Goal: Information Seeking & Learning: Learn about a topic

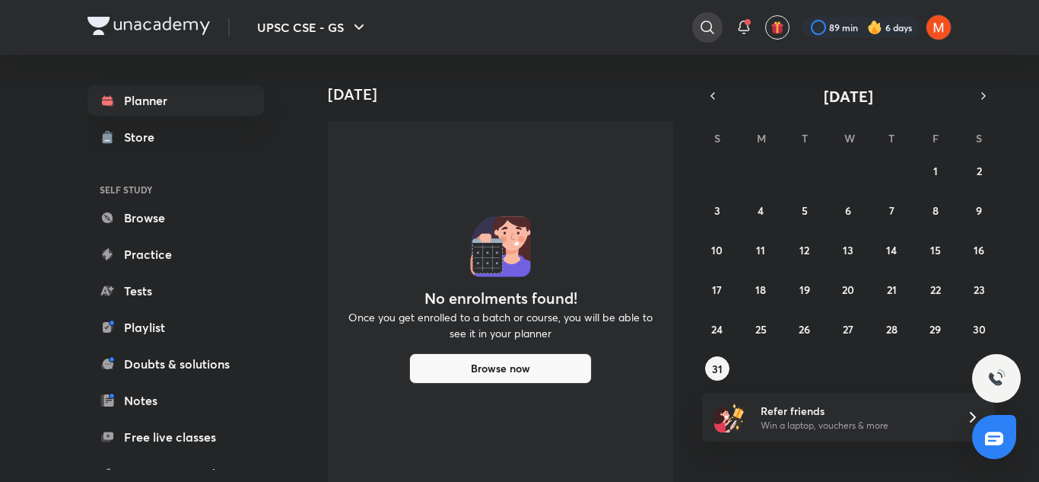
click at [699, 28] on icon at bounding box center [707, 27] width 18 height 18
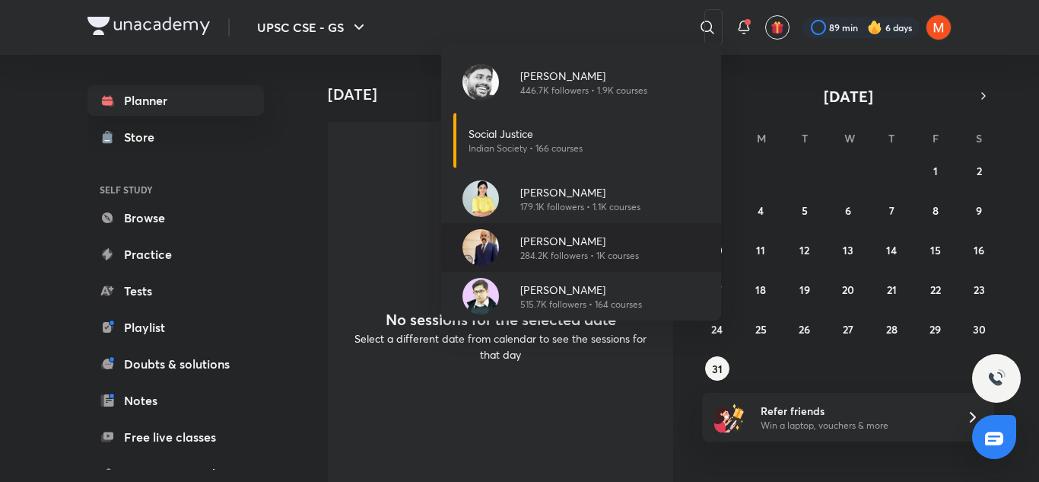
click at [632, 253] on p "284.2K followers • 1K courses" at bounding box center [579, 256] width 119 height 14
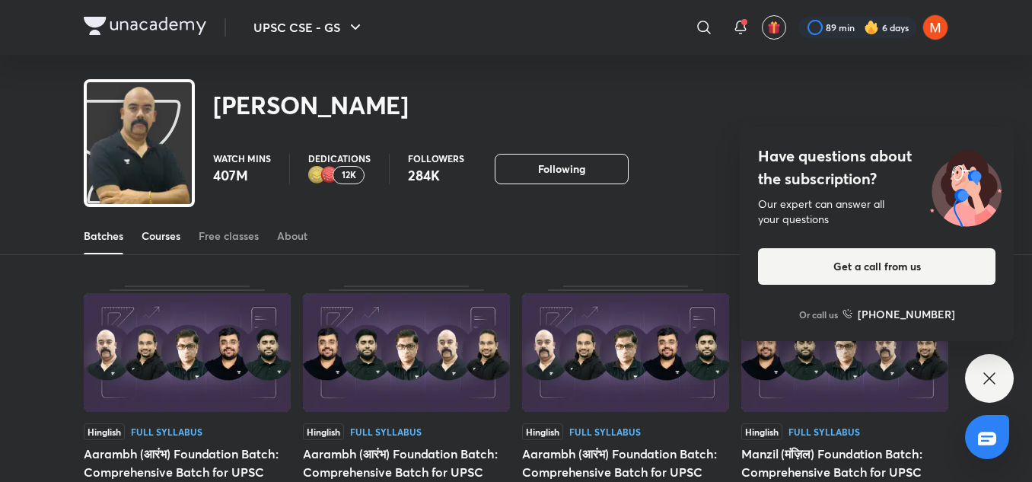
click at [173, 234] on div "Courses" at bounding box center [160, 235] width 39 height 15
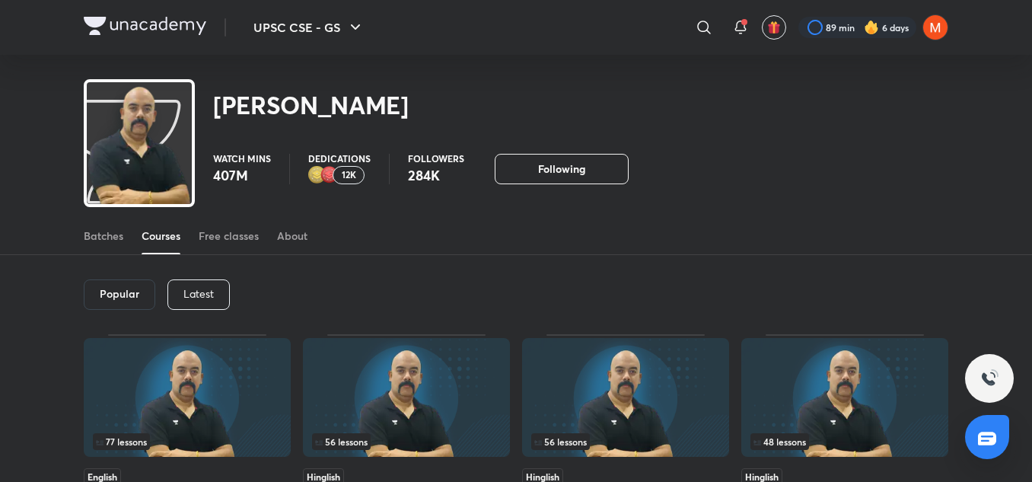
click at [204, 285] on div "Latest" at bounding box center [198, 294] width 62 height 30
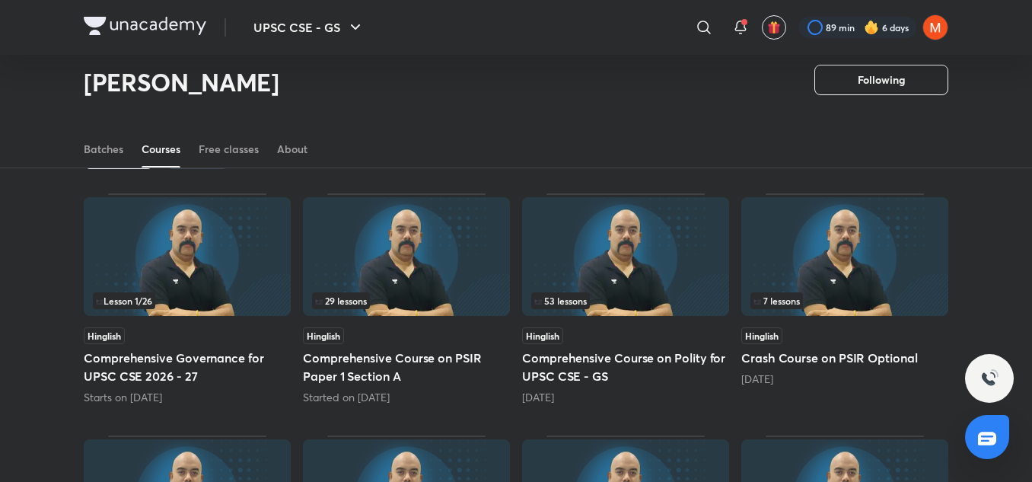
scroll to position [91, 0]
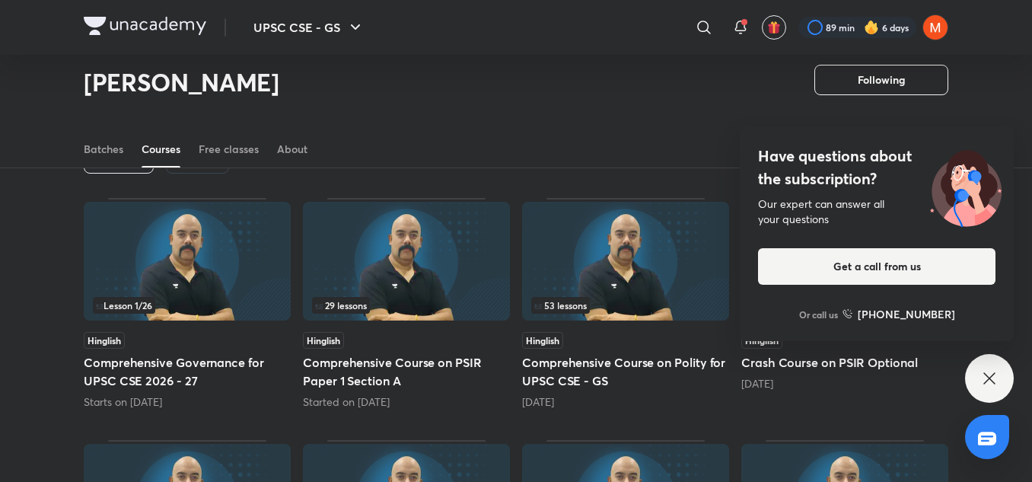
click at [367, 267] on img at bounding box center [406, 261] width 207 height 119
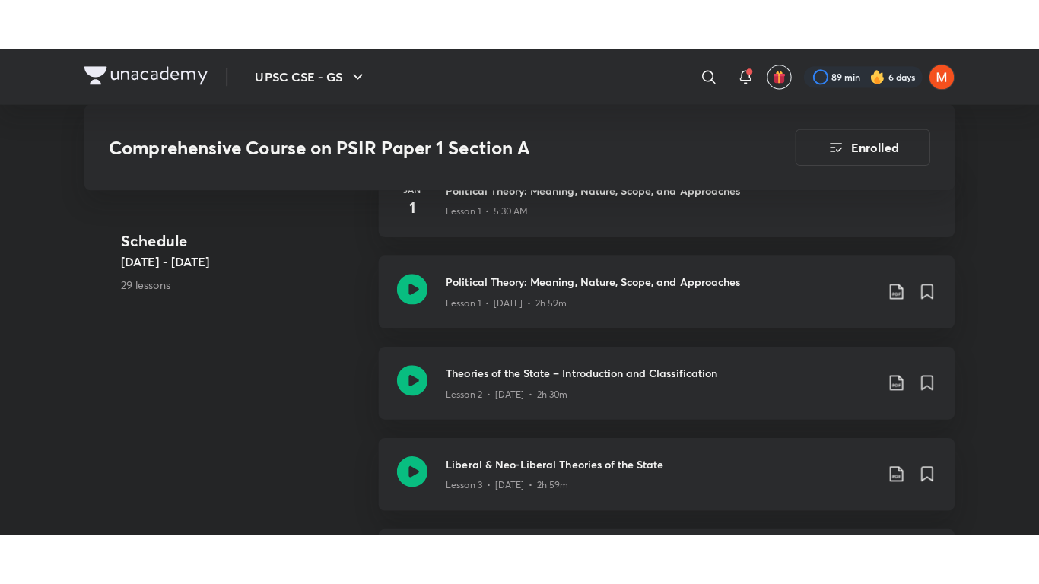
scroll to position [864, 0]
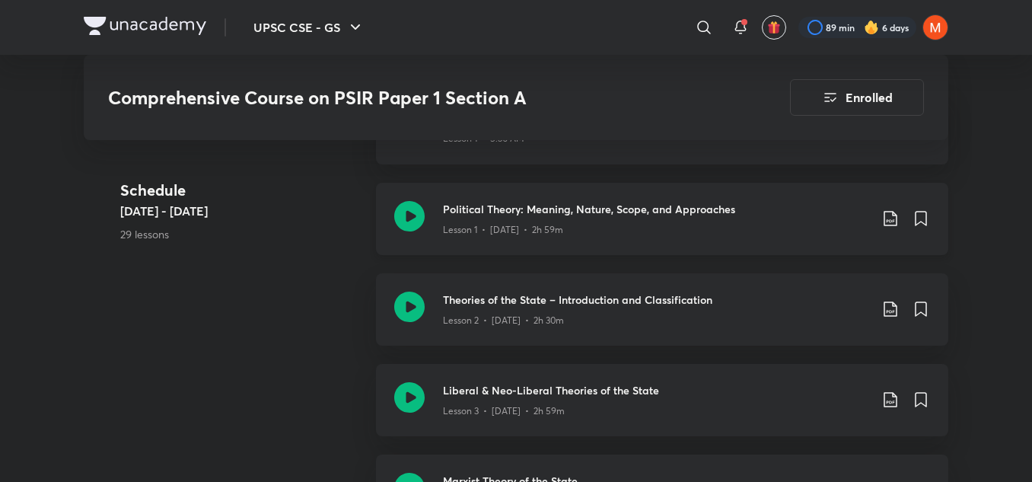
click at [554, 218] on div "Lesson 1 • [DATE] • 2h 59m" at bounding box center [656, 227] width 426 height 20
